Goal: Task Accomplishment & Management: Manage account settings

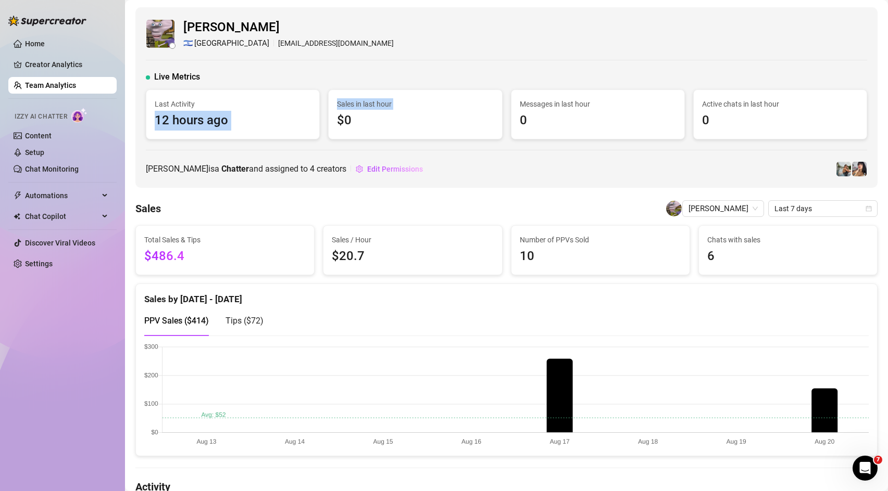
drag, startPoint x: 157, startPoint y: 121, endPoint x: 324, endPoint y: 111, distance: 167.4
click at [324, 111] on div "Last Activity 12 hours ago Sales in last hour $0 Messages in last hour 0 Active…" at bounding box center [506, 115] width 729 height 50
click at [280, 148] on div "[PERSON_NAME] 🇮🇱 [GEOGRAPHIC_DATA] [EMAIL_ADDRESS][DOMAIN_NAME] Live Metrics La…" at bounding box center [506, 97] width 742 height 181
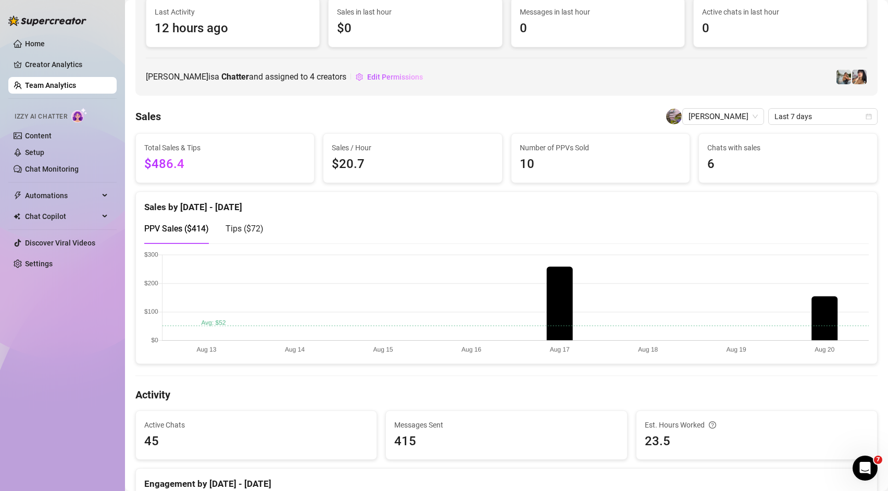
scroll to position [94, 0]
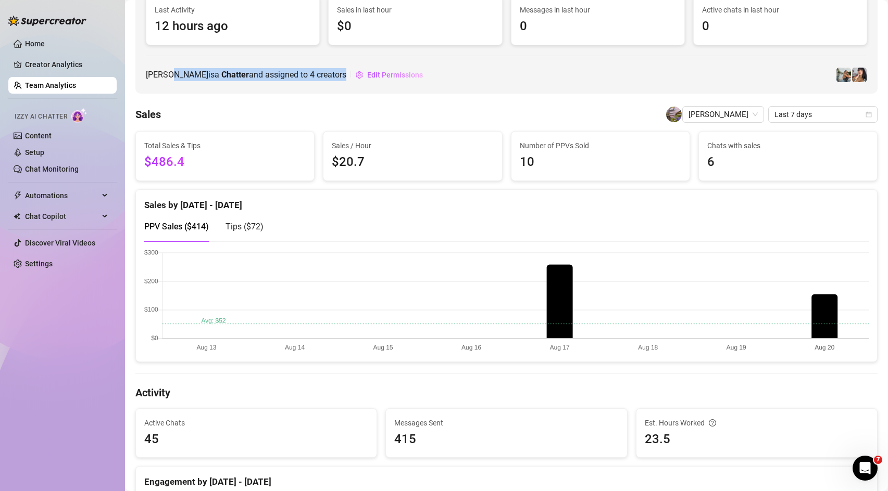
drag, startPoint x: 170, startPoint y: 78, endPoint x: 334, endPoint y: 84, distance: 164.1
click at [334, 84] on div "[PERSON_NAME] 🇮🇱 [GEOGRAPHIC_DATA] [EMAIL_ADDRESS][DOMAIN_NAME] Live Metrics La…" at bounding box center [506, 3] width 742 height 181
click at [375, 73] on span "Edit Permissions" at bounding box center [395, 75] width 56 height 8
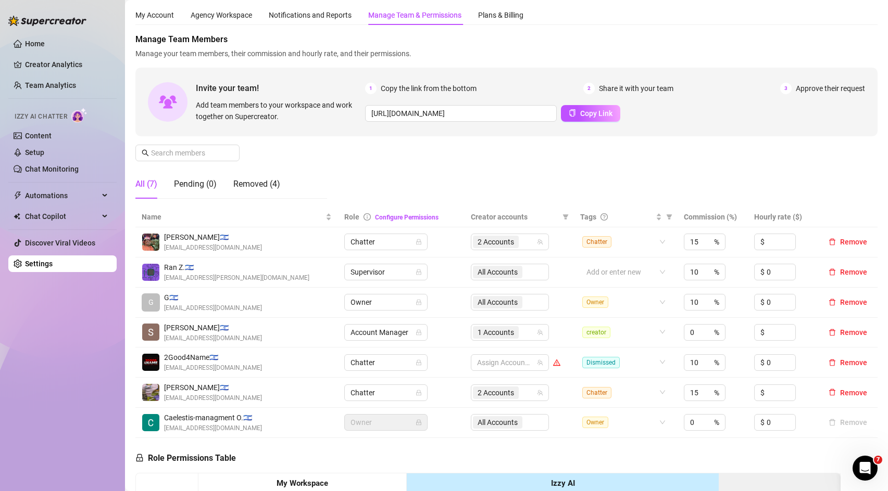
scroll to position [37, 0]
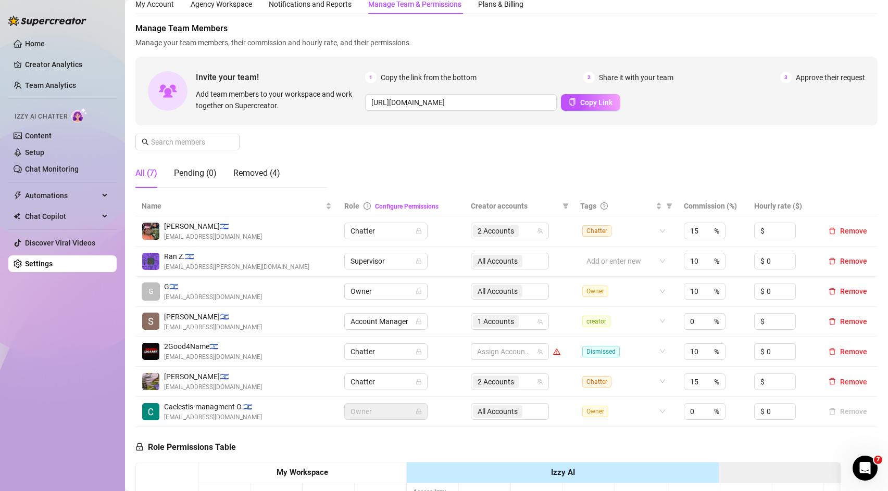
click at [527, 182] on div "Manage Team Members Manage your team members, their commission and hourly rate,…" at bounding box center [506, 109] width 742 height 174
click at [375, 262] on span "Supervisor" at bounding box center [385, 262] width 71 height 16
click at [472, 157] on div "Manage Team Members Manage your team members, their commission and hourly rate,…" at bounding box center [506, 109] width 742 height 174
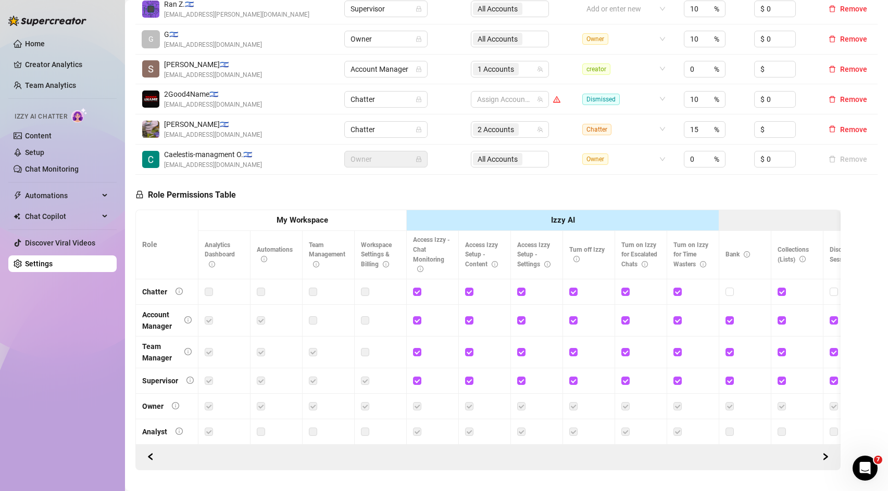
scroll to position [289, 0]
drag, startPoint x: 360, startPoint y: 243, endPoint x: 390, endPoint y: 273, distance: 42.7
click at [390, 273] on th "Workspace Settings & Billing" at bounding box center [381, 256] width 52 height 48
click at [377, 251] on th "Workspace Settings & Billing" at bounding box center [381, 256] width 52 height 48
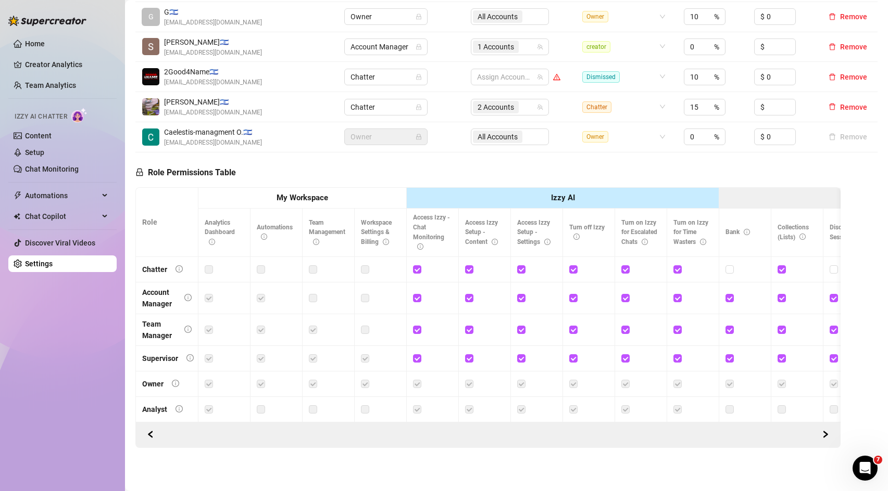
click at [362, 197] on th "My Workspace" at bounding box center [302, 198] width 208 height 21
click at [492, 194] on th "Izzy AI" at bounding box center [563, 198] width 312 height 21
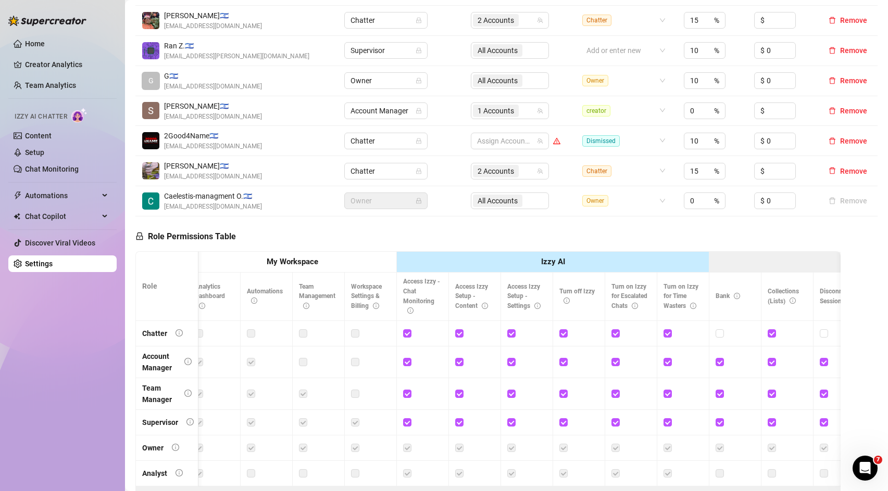
scroll to position [249, 0]
click at [407, 331] on input "checkbox" at bounding box center [406, 331] width 7 height 7
checkbox input "false"
click at [460, 332] on input "checkbox" at bounding box center [458, 331] width 7 height 7
checkbox input "false"
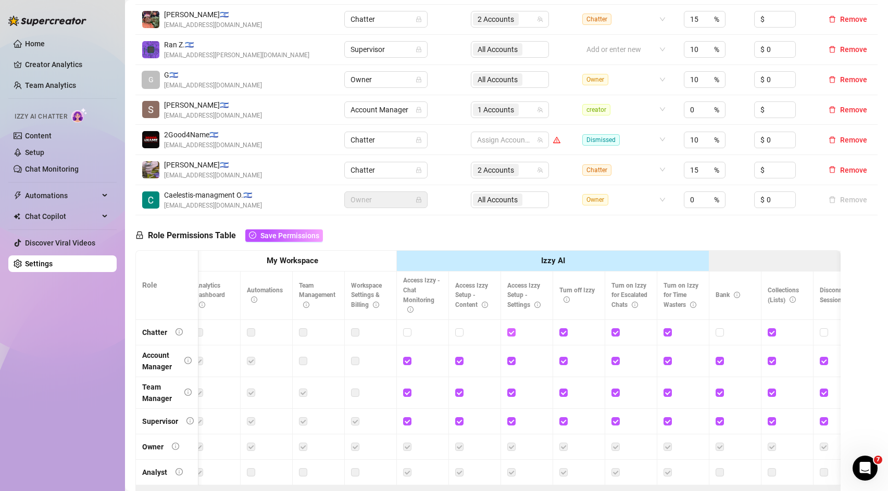
click at [512, 333] on input "checkbox" at bounding box center [510, 331] width 7 height 7
checkbox input "false"
click at [566, 333] on input "checkbox" at bounding box center [562, 331] width 7 height 7
checkbox input "false"
click at [620, 333] on div at bounding box center [630, 332] width 39 height 11
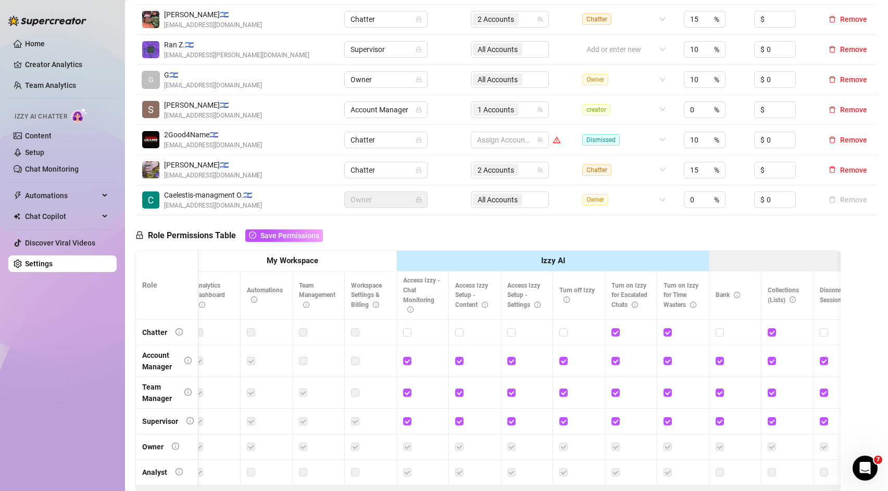
click at [611, 333] on td at bounding box center [631, 333] width 52 height 26
click at [617, 333] on input "checkbox" at bounding box center [614, 331] width 7 height 7
checkbox input "false"
click at [669, 331] on input "checkbox" at bounding box center [666, 331] width 7 height 7
checkbox input "false"
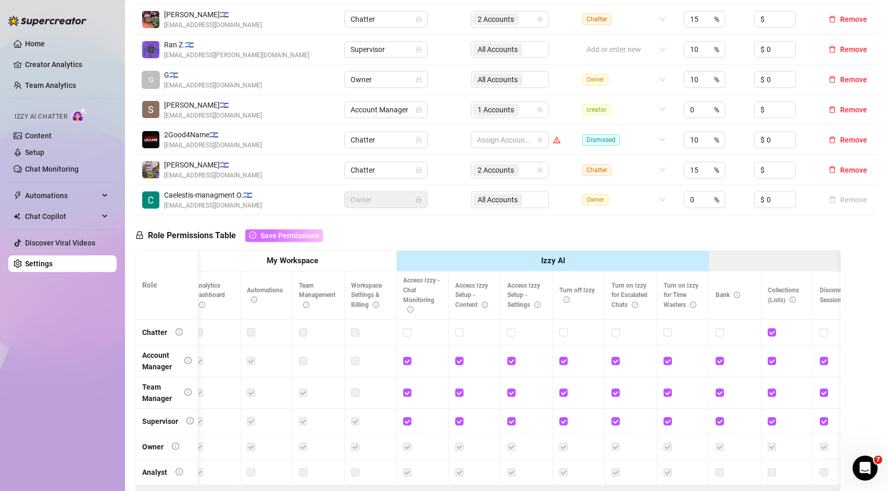
click at [283, 234] on span "Save Permissions" at bounding box center [289, 236] width 59 height 8
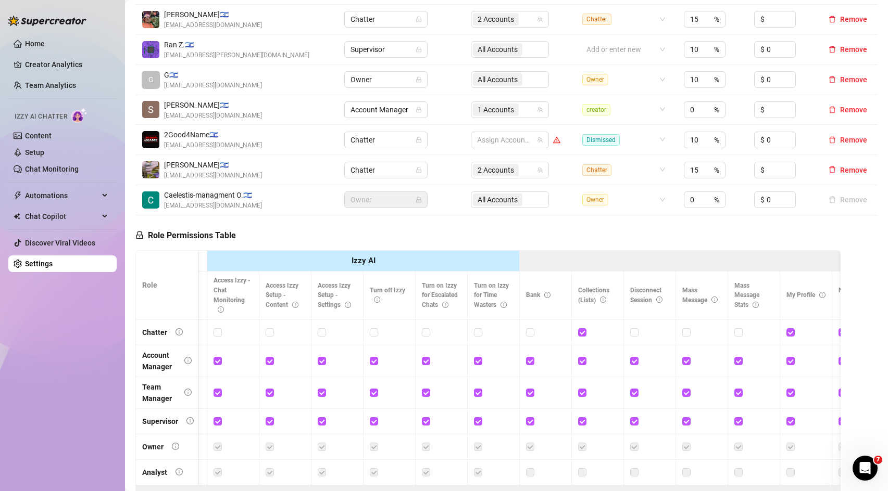
scroll to position [0, 0]
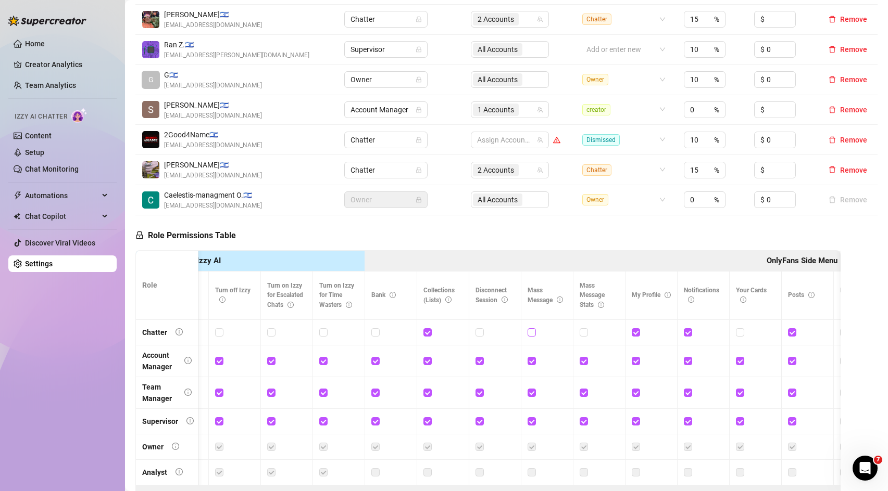
click at [532, 330] on input "checkbox" at bounding box center [530, 331] width 7 height 7
checkbox input "true"
click at [582, 335] on input "checkbox" at bounding box center [582, 331] width 7 height 7
checkbox input "true"
click at [739, 332] on input "checkbox" at bounding box center [739, 331] width 7 height 7
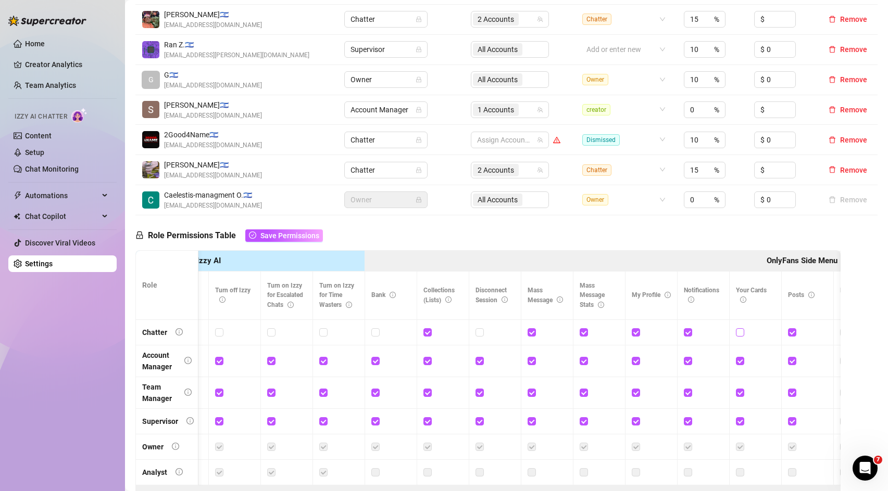
checkbox input "true"
click at [477, 332] on input "checkbox" at bounding box center [478, 331] width 7 height 7
checkbox input "true"
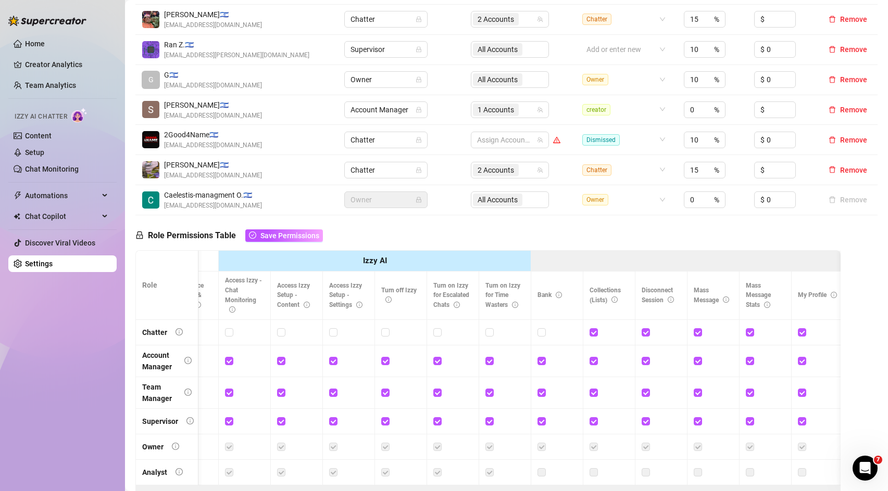
scroll to position [0, 93]
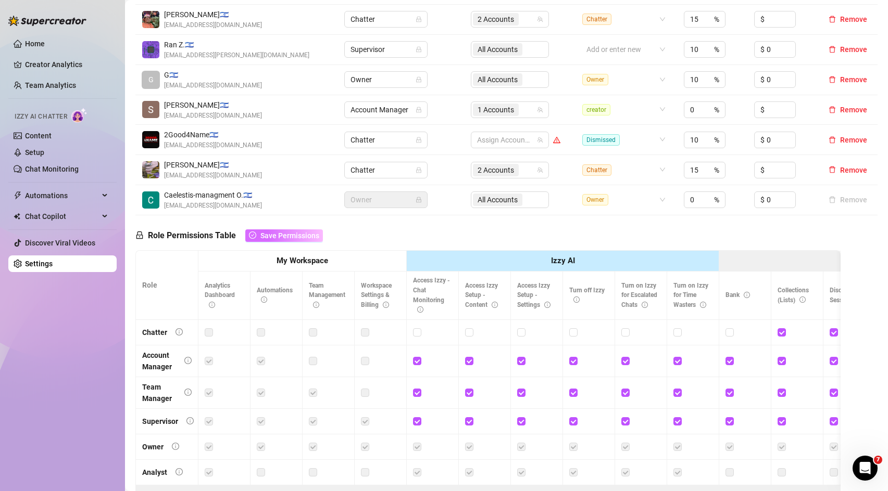
click at [287, 238] on span "Save Permissions" at bounding box center [289, 236] width 59 height 8
